Goal: Find specific page/section: Find specific page/section

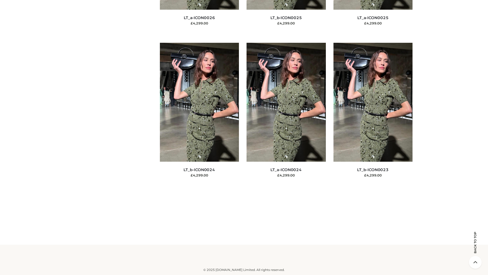
scroll to position [4734, 0]
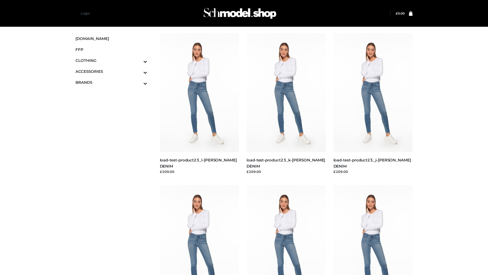
scroll to position [446, 0]
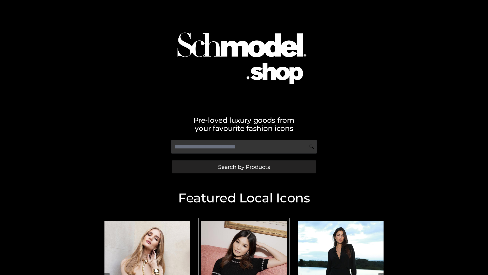
click at [244, 167] on span "Search by Products" at bounding box center [244, 166] width 52 height 5
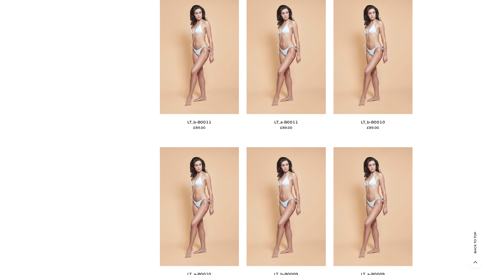
scroll to position [2284, 0]
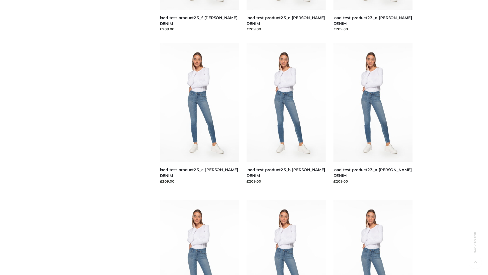
scroll to position [446, 0]
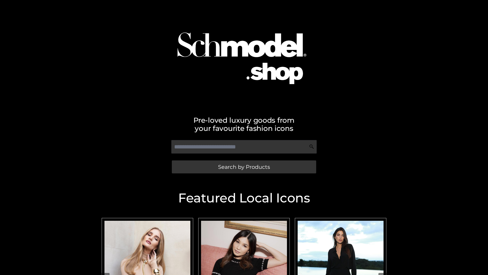
click at [244, 167] on span "Search by Products" at bounding box center [244, 166] width 52 height 5
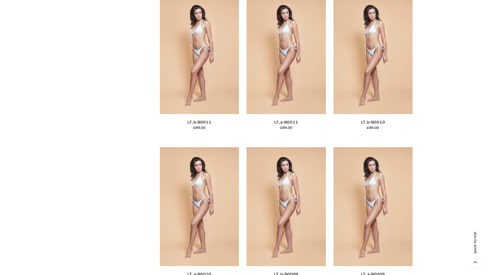
scroll to position [2284, 0]
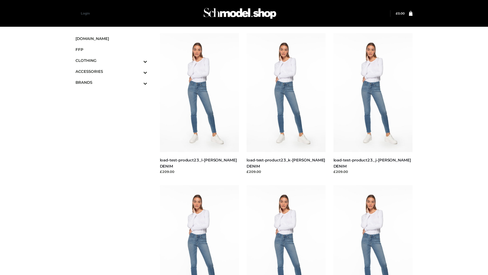
scroll to position [446, 0]
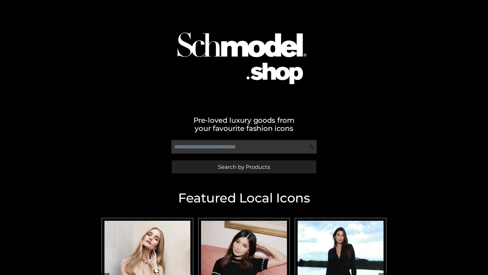
click at [244, 167] on span "Search by Products" at bounding box center [244, 166] width 52 height 5
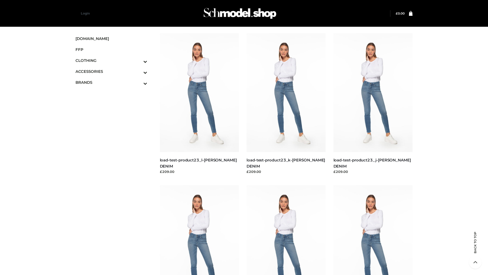
scroll to position [446, 0]
